Goal: Task Accomplishment & Management: Manage account settings

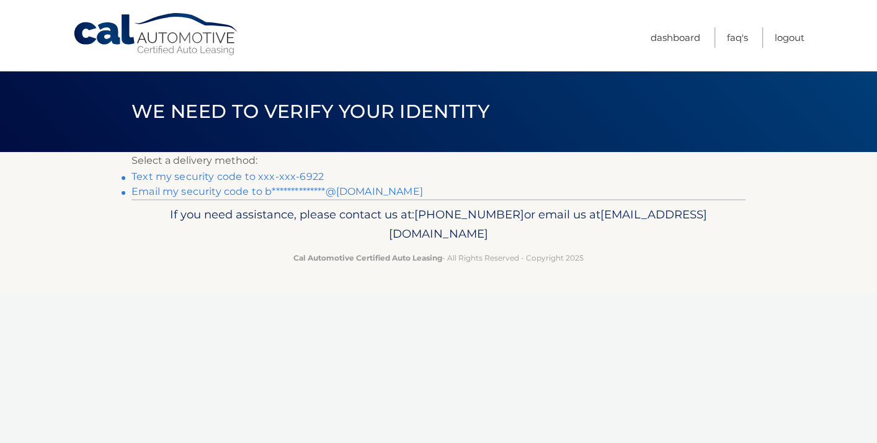
click at [242, 174] on link "Text my security code to xxx-xxx-6922" at bounding box center [228, 177] width 192 height 12
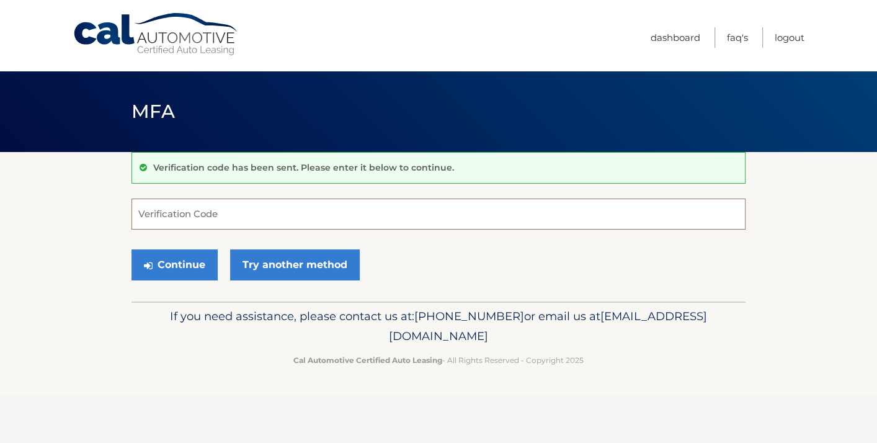
click at [240, 209] on input "Verification Code" at bounding box center [439, 214] width 614 height 31
type input "325325"
click at [183, 256] on button "Continue" at bounding box center [175, 264] width 86 height 31
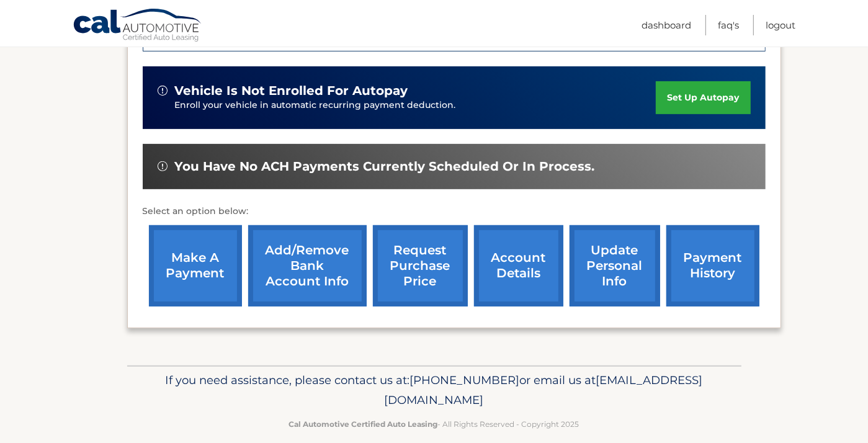
scroll to position [340, 0]
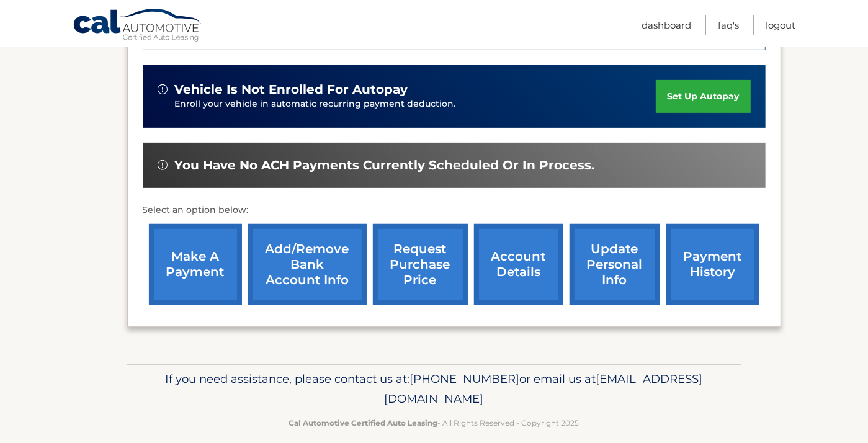
click at [312, 262] on link "Add/Remove bank account info" at bounding box center [307, 264] width 119 height 81
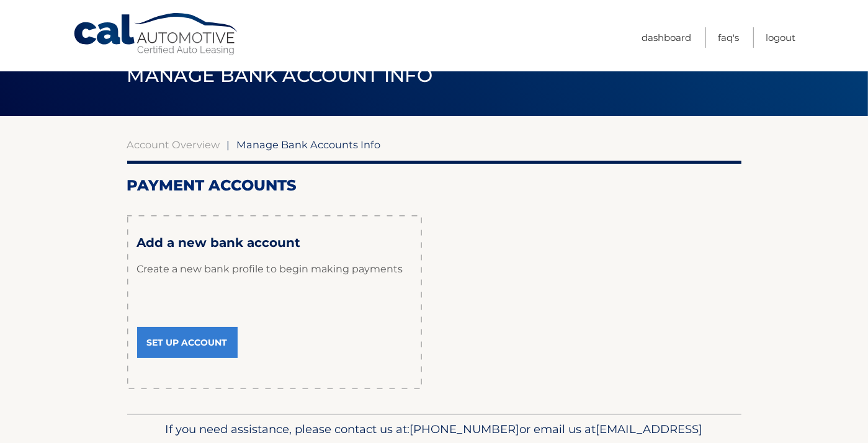
scroll to position [36, 0]
click at [195, 340] on link "Set Up Account" at bounding box center [187, 342] width 101 height 31
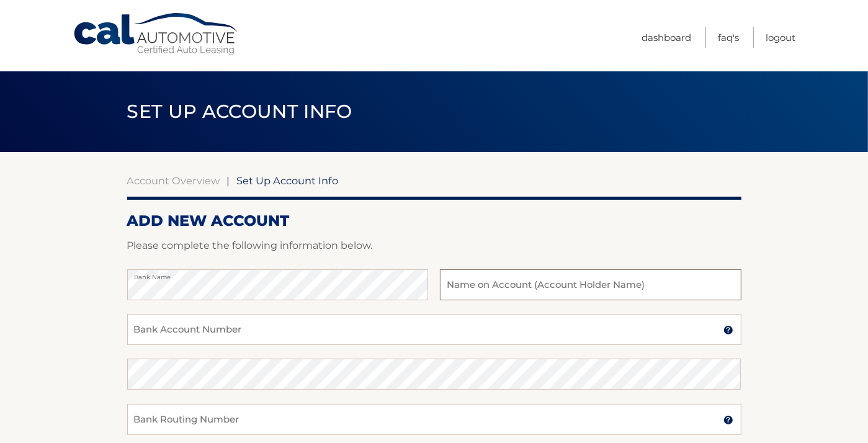
click at [537, 281] on input "text" at bounding box center [590, 284] width 301 height 31
type input "Brenda Brandt"
click at [256, 333] on input "Bank Account Number" at bounding box center [434, 329] width 614 height 31
type input "8066251458"
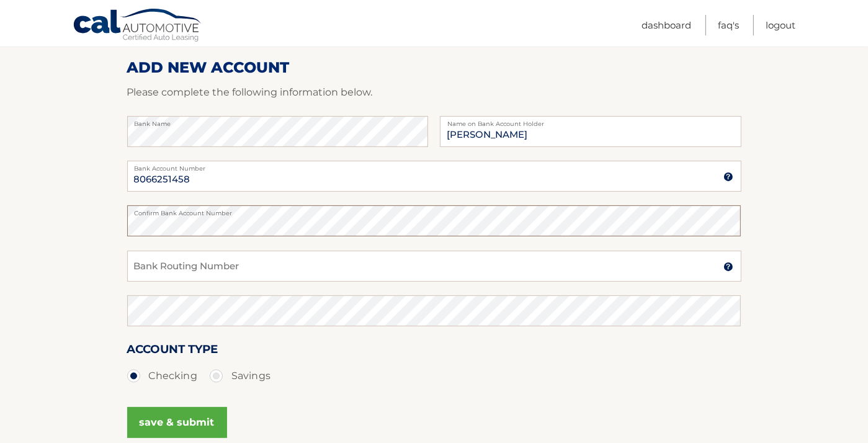
scroll to position [184, 0]
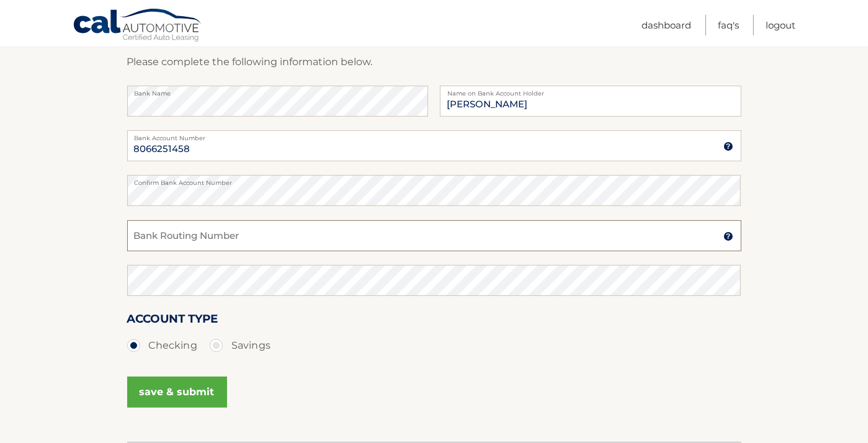
click at [231, 238] on input "Bank Routing Number" at bounding box center [434, 235] width 614 height 31
type input "031207607"
click at [174, 390] on button "save & submit" at bounding box center [177, 392] width 100 height 31
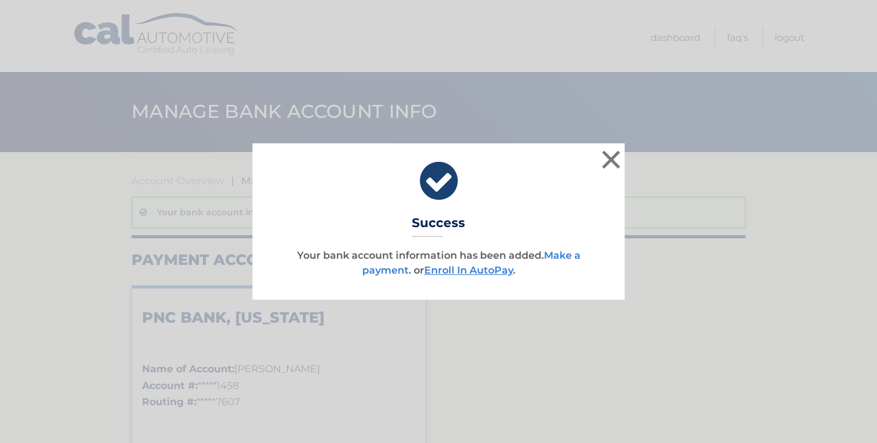
click at [563, 256] on link "Make a payment" at bounding box center [471, 262] width 218 height 27
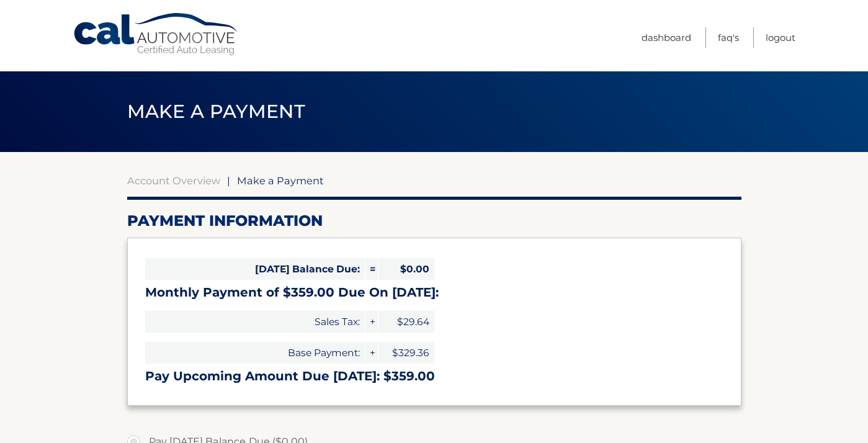
select select "OTA0NzlhNWQtMzcyNC00ZTMwLTliODMtMmZiYTE5NjUyYmYx"
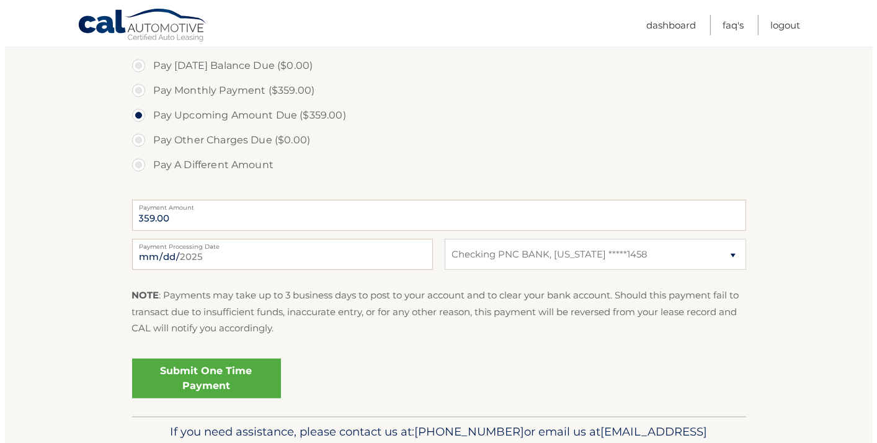
scroll to position [404, 0]
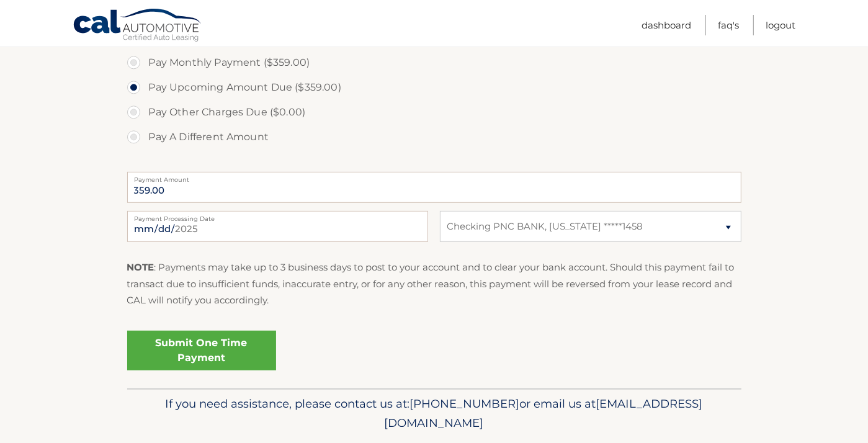
click at [220, 352] on link "Submit One Time Payment" at bounding box center [201, 351] width 149 height 40
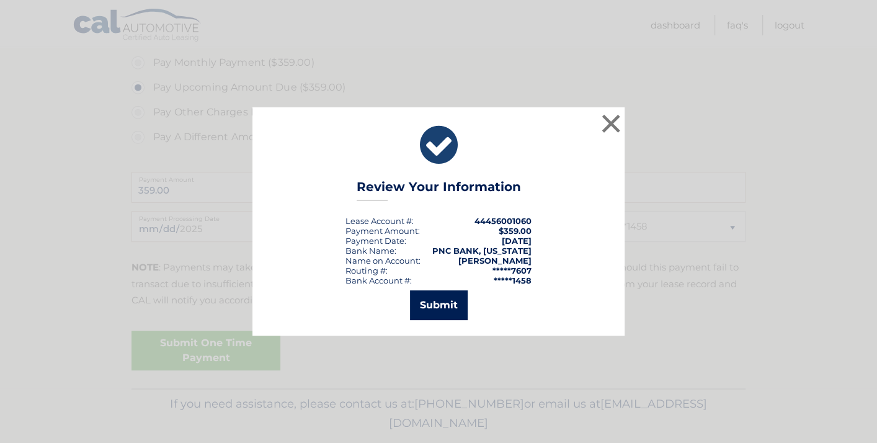
click at [437, 306] on button "Submit" at bounding box center [439, 305] width 58 height 30
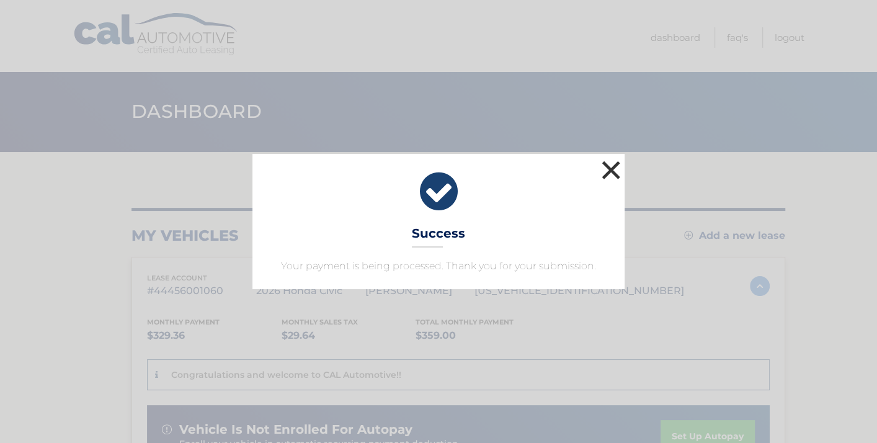
click at [612, 162] on button "×" at bounding box center [611, 170] width 25 height 25
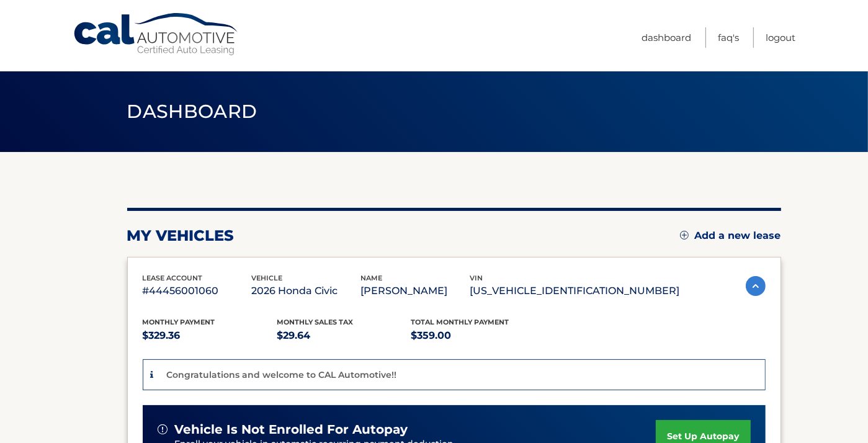
click at [779, 46] on link "Logout" at bounding box center [781, 37] width 30 height 20
